Goal: Task Accomplishment & Management: Use online tool/utility

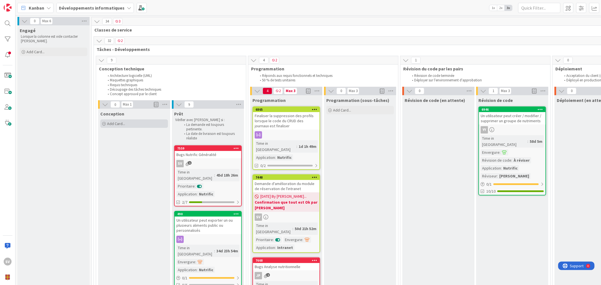
scroll to position [167, 0]
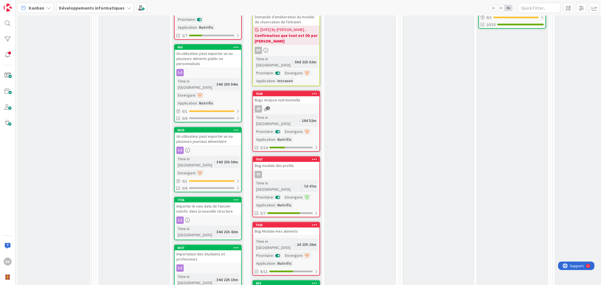
click at [288, 162] on div "Bug module des profils" at bounding box center [286, 165] width 67 height 7
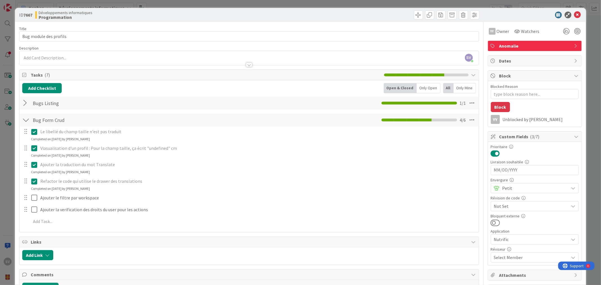
click at [577, 11] on div "ID 7667 Développements informatiques Programmation" at bounding box center [300, 15] width 571 height 14
click at [574, 13] on icon at bounding box center [577, 15] width 7 height 7
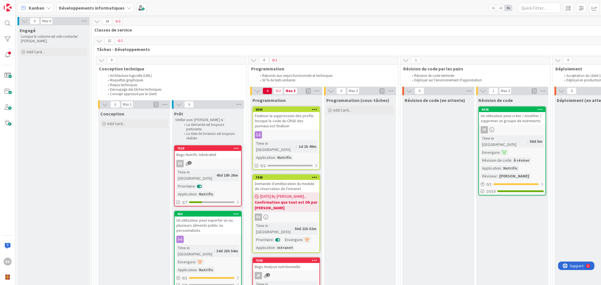
click at [291, 122] on div "Finaliser la suppression des profils lorsque le code du CRUD des journaux est f…" at bounding box center [286, 120] width 67 height 17
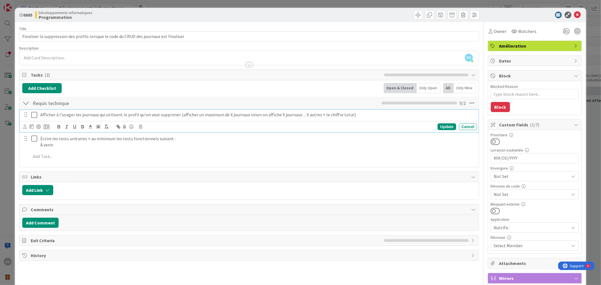
click at [135, 115] on p "Afficher à l'usager les journaux qui utilisent le profil qu'on veut supprimer (…" at bounding box center [257, 115] width 435 height 6
type textarea "x"
click at [82, 116] on p "Afficher à l'usager les journaux qui utilisent le profil qu'on veut supprimer (…" at bounding box center [257, 115] width 435 height 6
click at [77, 116] on p "Afficher à l'usager les journaux qui utilisent le profil qu'on veut supprimer (…" at bounding box center [257, 115] width 435 height 6
drag, startPoint x: 220, startPoint y: 115, endPoint x: 397, endPoint y: 111, distance: 176.7
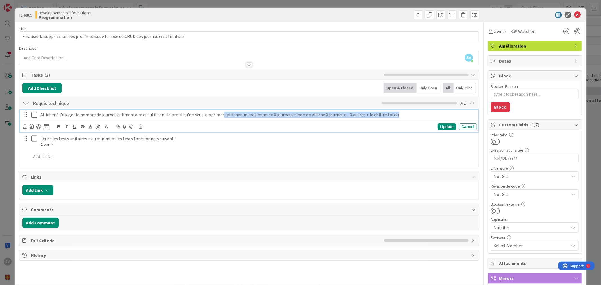
click at [397, 111] on div "Afficher à l'usager le nombre de journaux alimentaire qui utilisent le profil q…" at bounding box center [257, 115] width 439 height 10
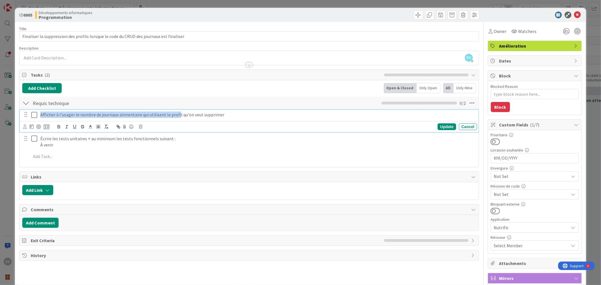
drag, startPoint x: 175, startPoint y: 114, endPoint x: 28, endPoint y: 125, distance: 147.5
click at [28, 125] on div "Afficher à l'usager le nombre de journaux alimentaire qui utilisent le profil q…" at bounding box center [249, 121] width 458 height 22
click at [179, 119] on div "Afficher à l'usager le nombre de journaux alimentaire qui utilisent le profil q…" at bounding box center [257, 115] width 439 height 10
drag, startPoint x: 180, startPoint y: 114, endPoint x: 176, endPoint y: 114, distance: 3.4
click at [176, 114] on p "Afficher à l'usager le nombre de journaux alimentaire qui utilisent le profil q…" at bounding box center [257, 115] width 435 height 6
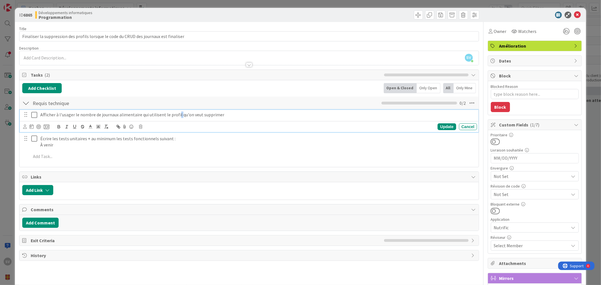
click at [178, 114] on p "Afficher à l'usager le nombre de journaux alimentaire qui utilisent le profil q…" at bounding box center [257, 115] width 435 height 6
drag, startPoint x: 178, startPoint y: 115, endPoint x: 26, endPoint y: 117, distance: 152.5
click at [26, 117] on div "Afficher à l'usager le nombre de journaux alimentaire qui utilisent le profil q…" at bounding box center [249, 115] width 455 height 10
copy p "Afficher à l'usager le nombre de journaux alimentaire qui utilisent le profil"
click at [42, 116] on p "Afficher à l'usager le nombre de journaux alimentaire qui utilisent le profil q…" at bounding box center [257, 115] width 435 height 6
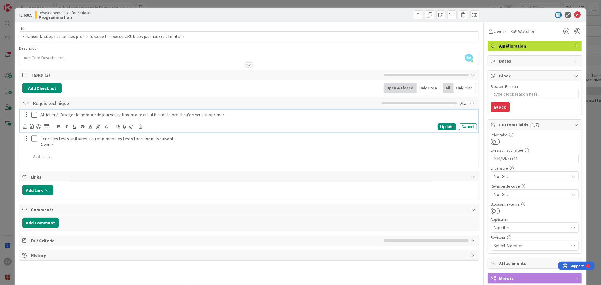
click at [40, 114] on p "Afficher à l'usager le nombre de journaux alimentaire qui utilisent le profil q…" at bounding box center [257, 115] width 435 height 6
click at [438, 129] on div "Update" at bounding box center [447, 126] width 18 height 7
click at [34, 118] on icon at bounding box center [35, 115] width 8 height 7
type textarea "x"
